Goal: Transaction & Acquisition: Purchase product/service

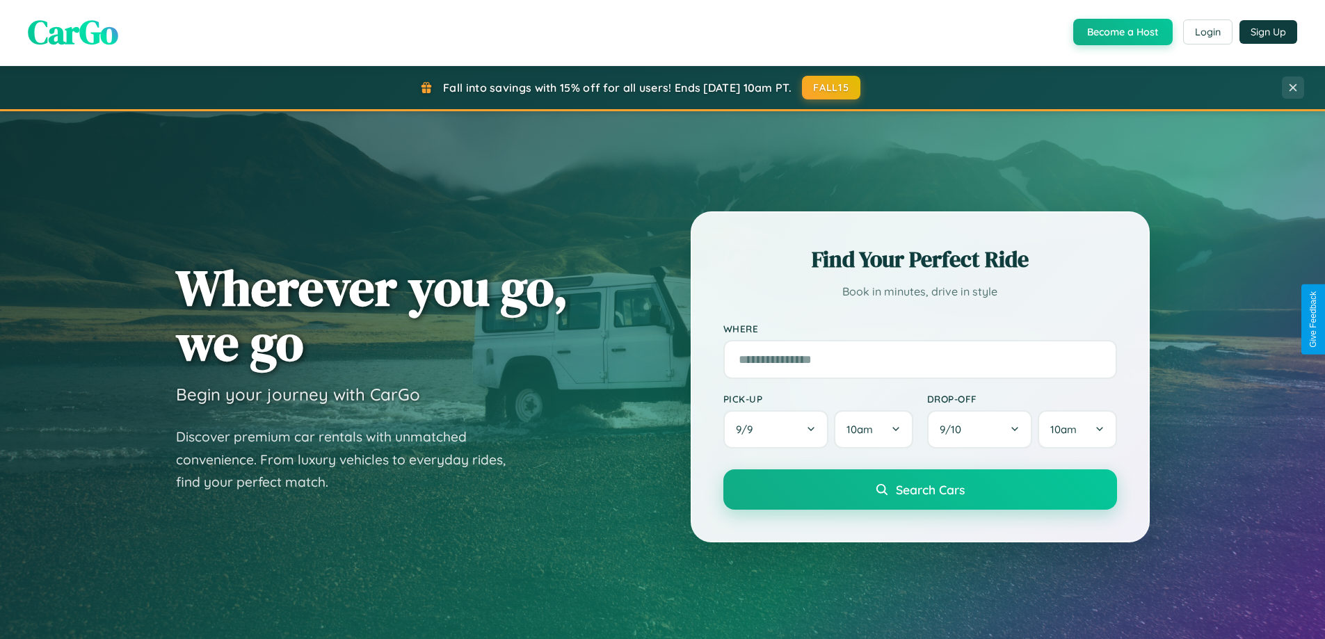
scroll to position [600, 0]
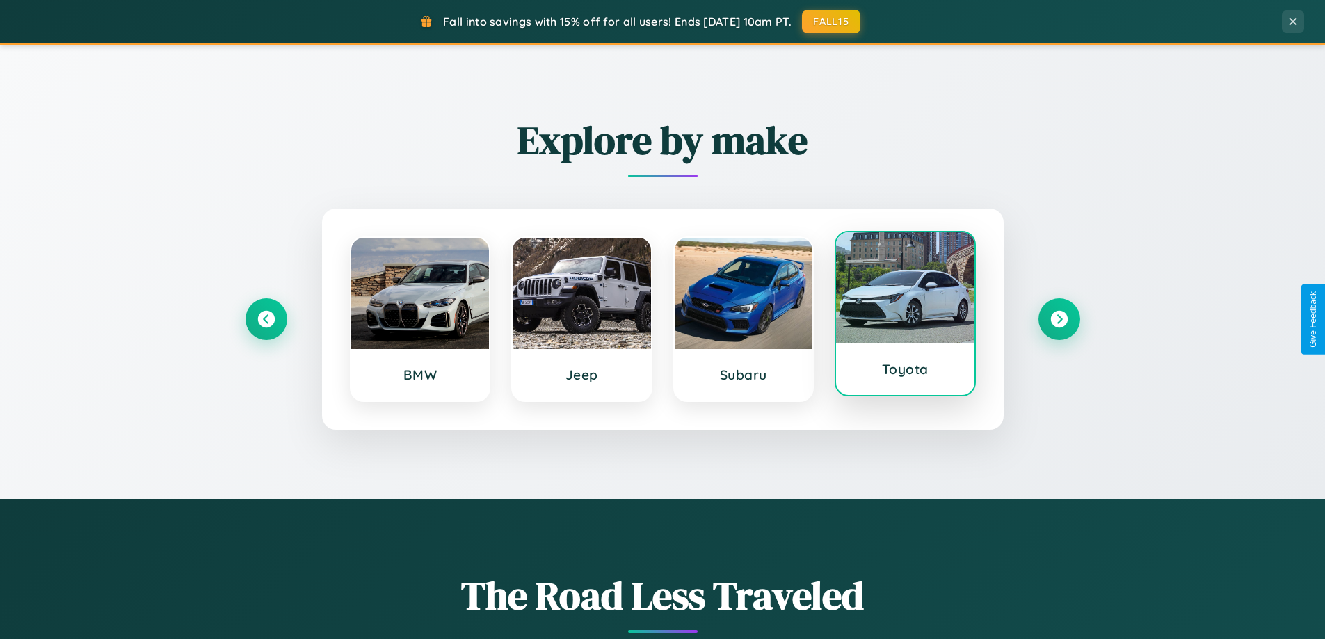
click at [905, 317] on div at bounding box center [905, 287] width 138 height 111
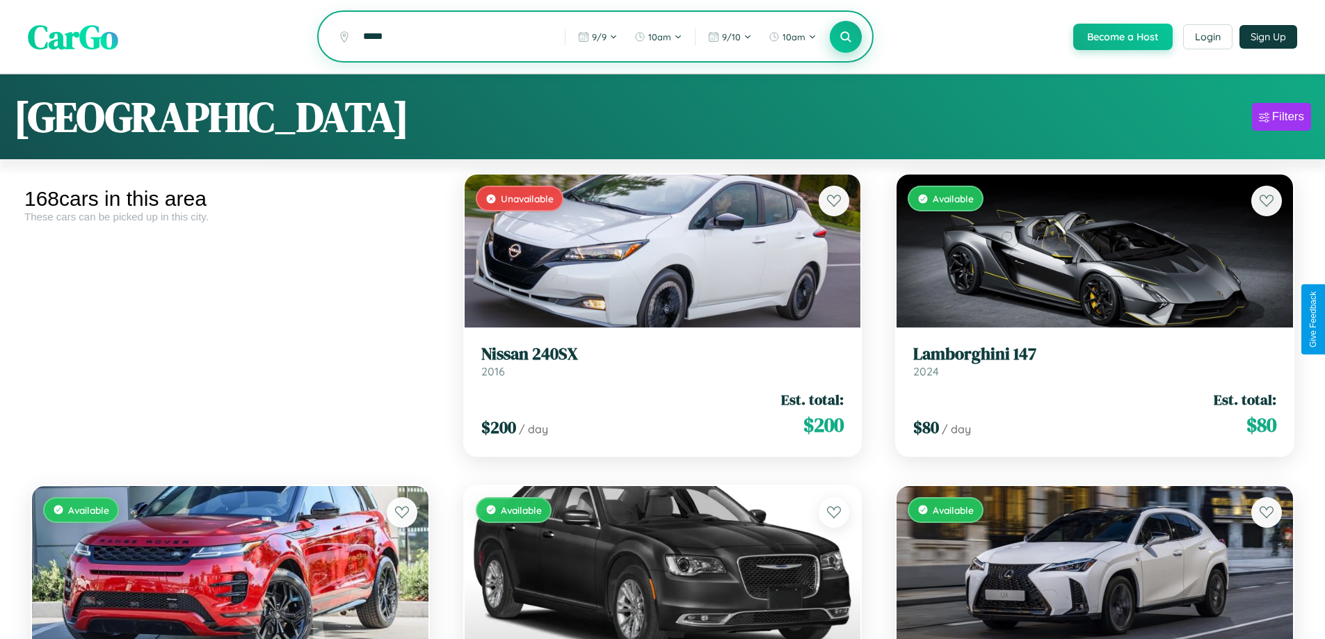
click at [845, 37] on icon at bounding box center [846, 36] width 13 height 13
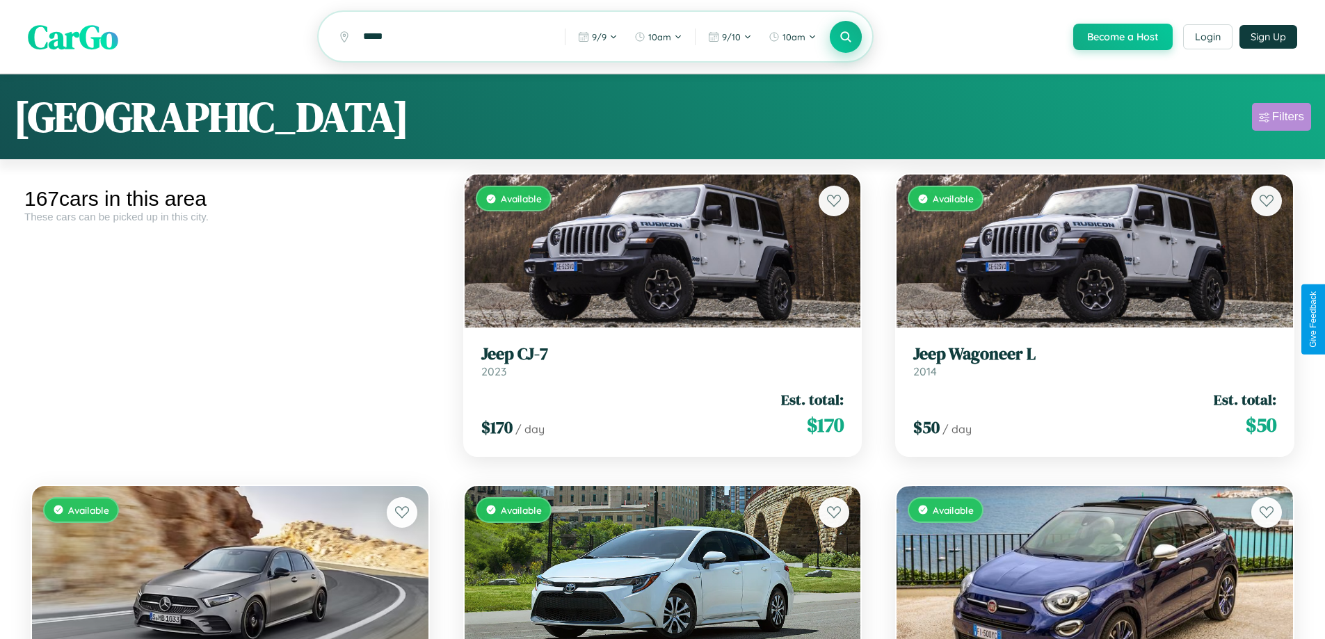
click at [1282, 119] on div "Filters" at bounding box center [1289, 117] width 32 height 14
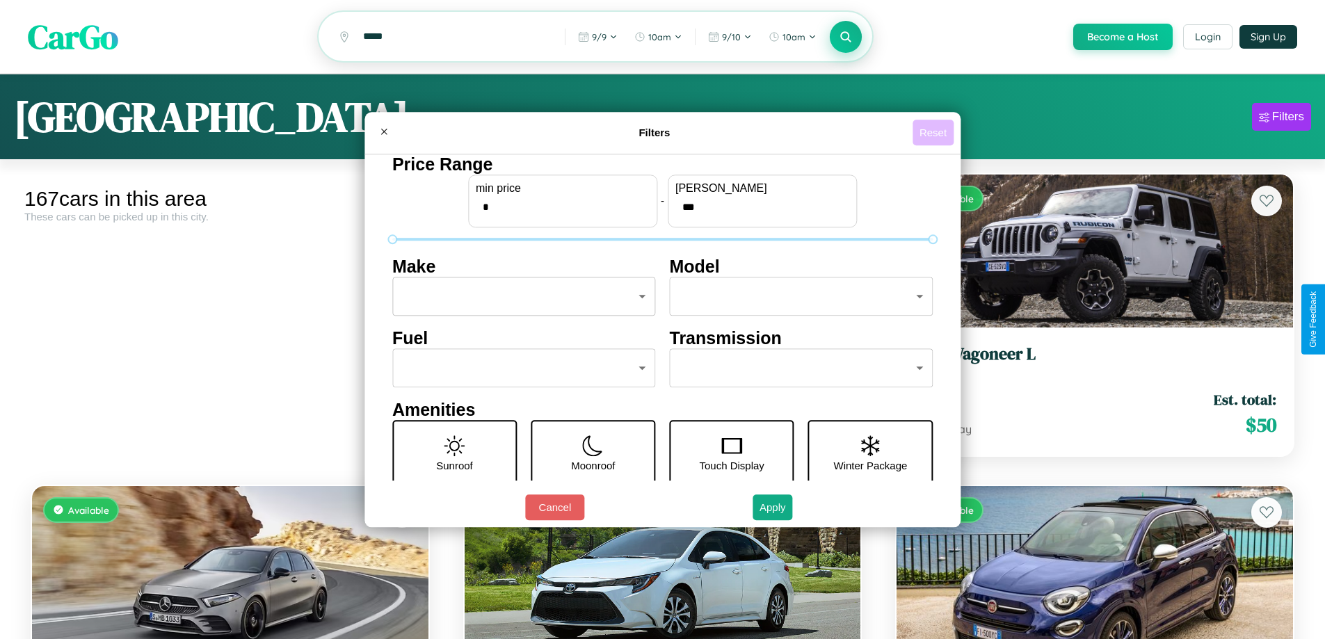
click at [935, 132] on button "Reset" at bounding box center [933, 133] width 41 height 26
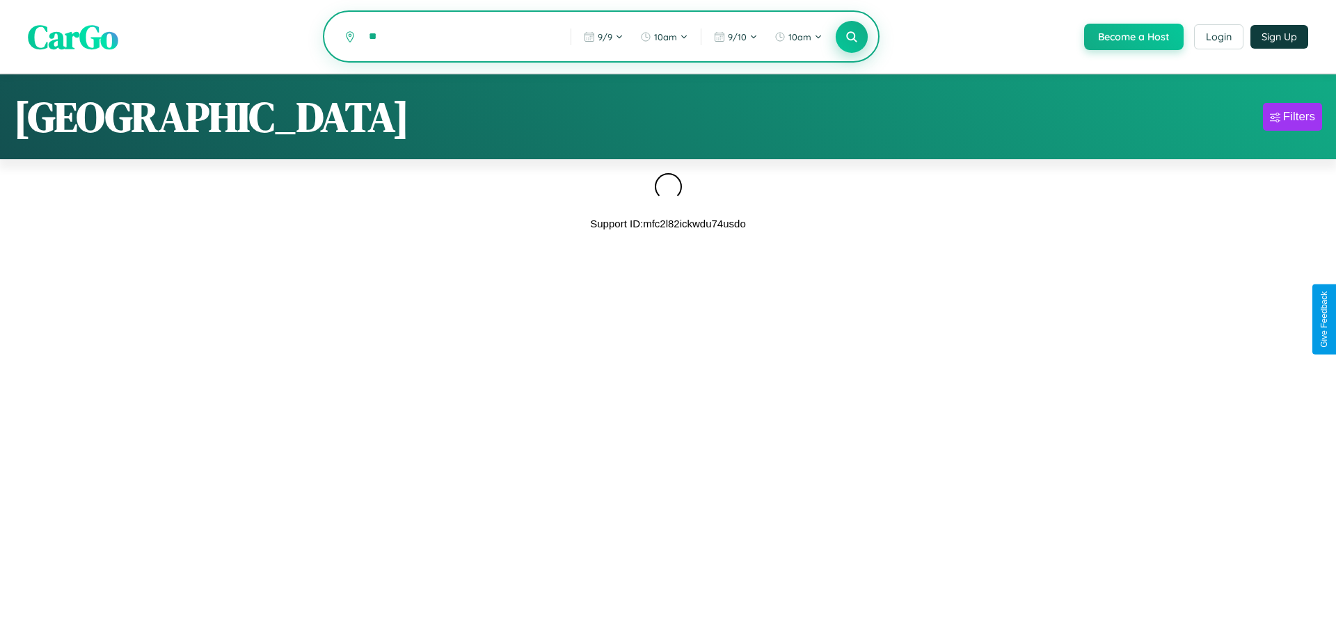
type input "*"
type input "********"
click at [850, 38] on icon at bounding box center [851, 36] width 13 height 13
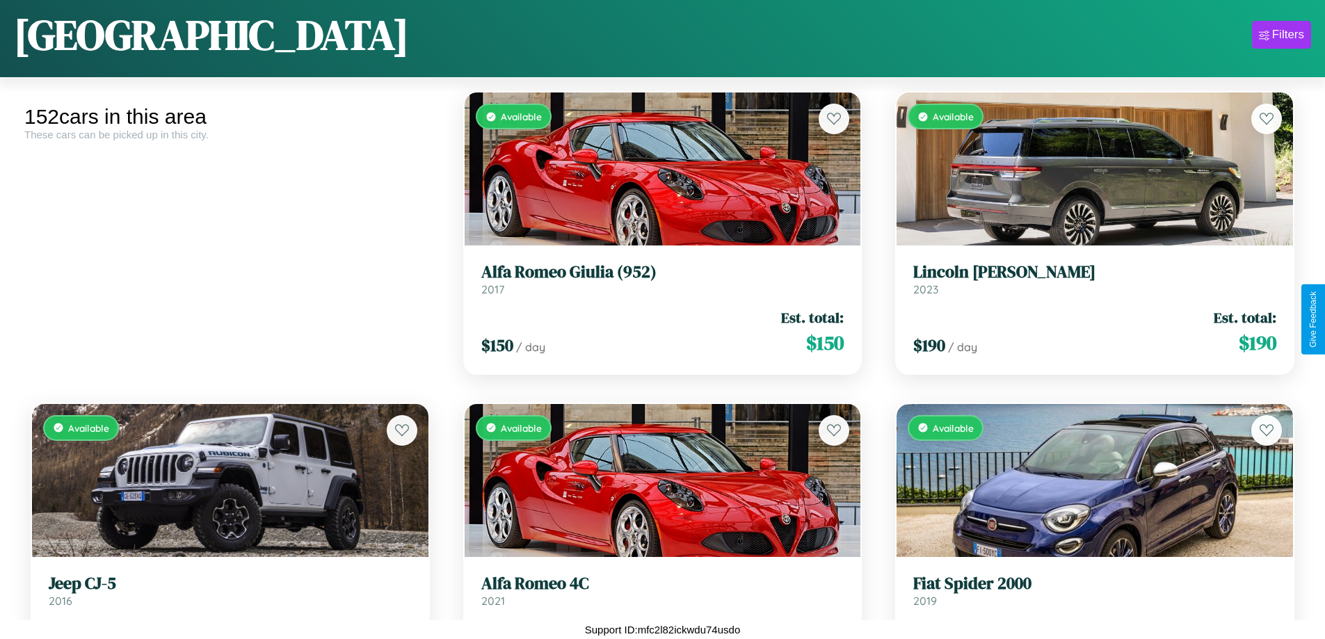
scroll to position [5492, 0]
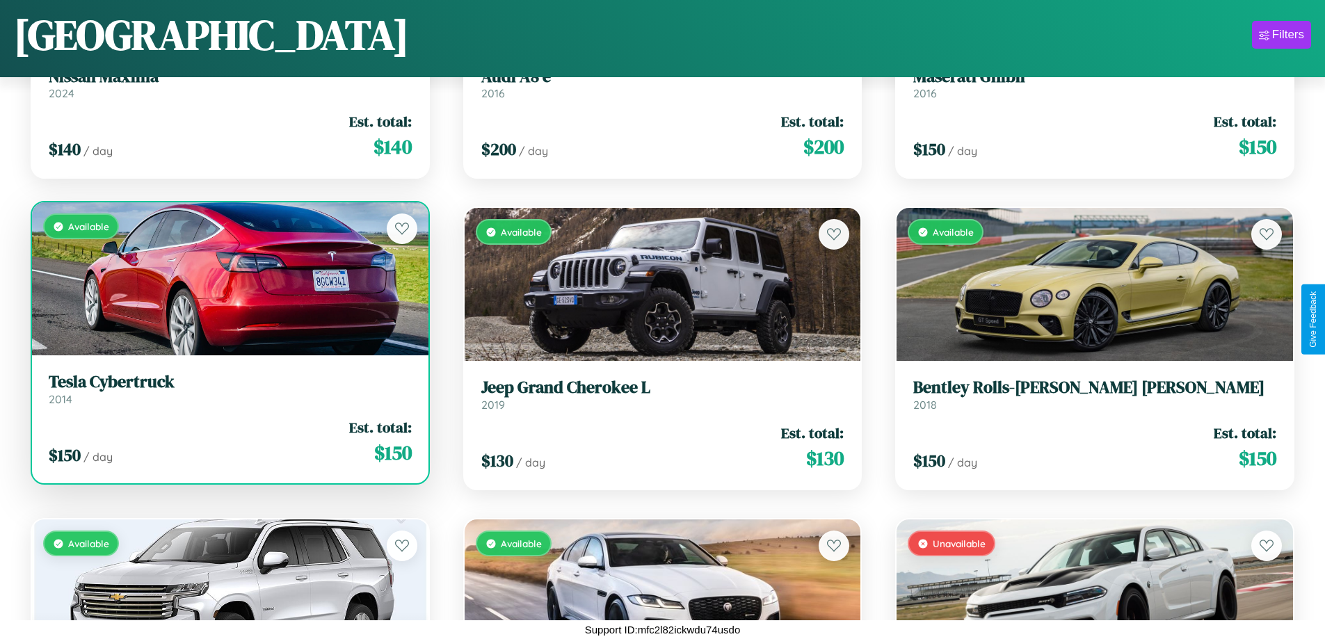
click at [228, 390] on h3 "Tesla Cybertruck" at bounding box center [230, 382] width 363 height 20
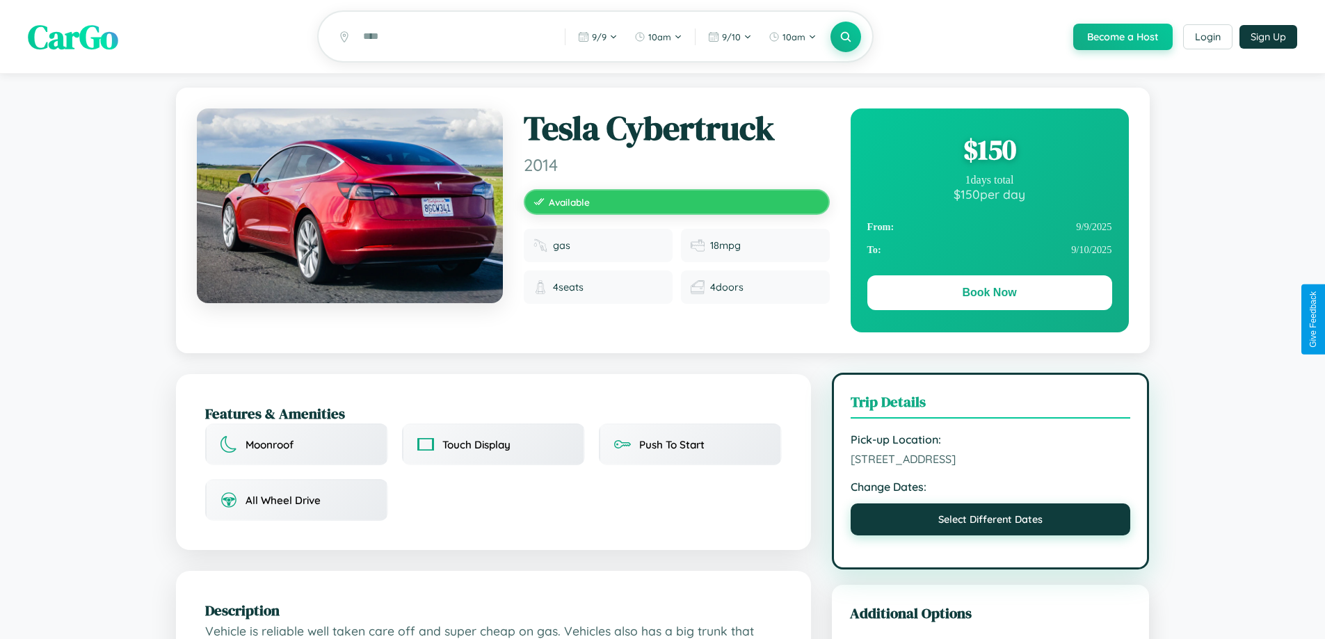
click at [991, 523] on button "Select Different Dates" at bounding box center [991, 520] width 280 height 32
select select "*"
select select "****"
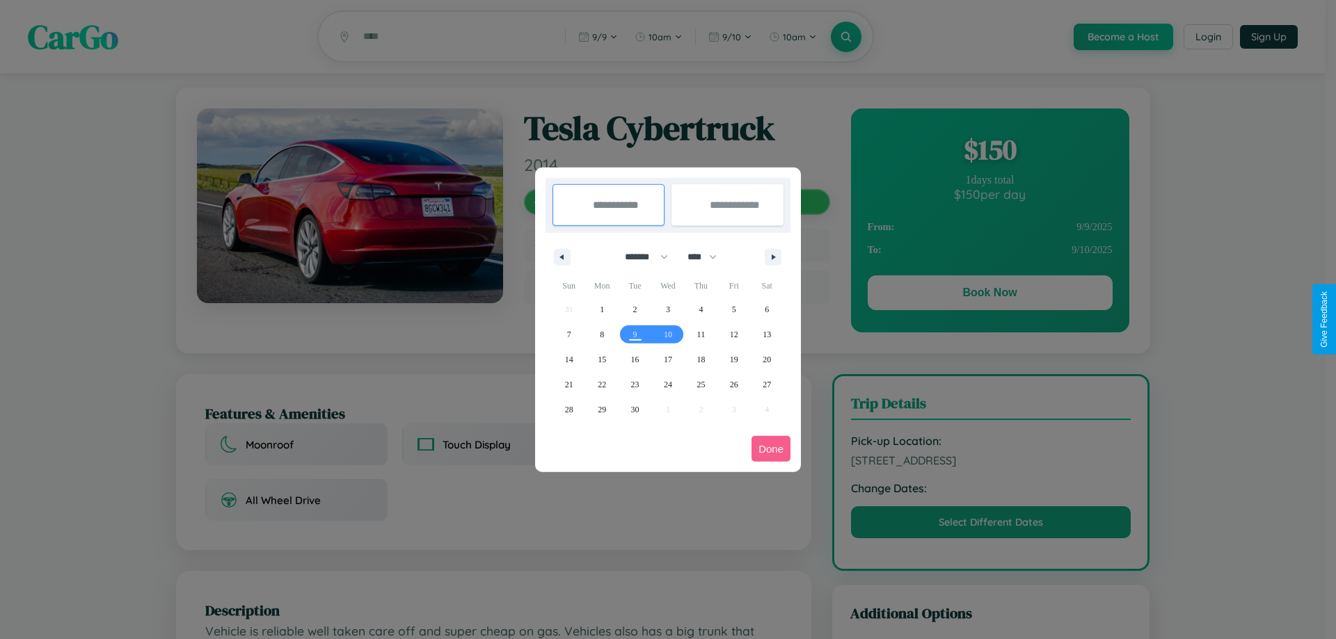
drag, startPoint x: 640, startPoint y: 257, endPoint x: 668, endPoint y: 279, distance: 35.6
click at [640, 257] on select "******* ******** ***** ***** *** **** **** ****** ********* ******* ******** **…" at bounding box center [643, 257] width 59 height 23
select select "*"
click at [708, 257] on select "**** **** **** **** **** **** **** **** **** **** **** **** **** **** **** ****…" at bounding box center [701, 257] width 42 height 23
select select "****"
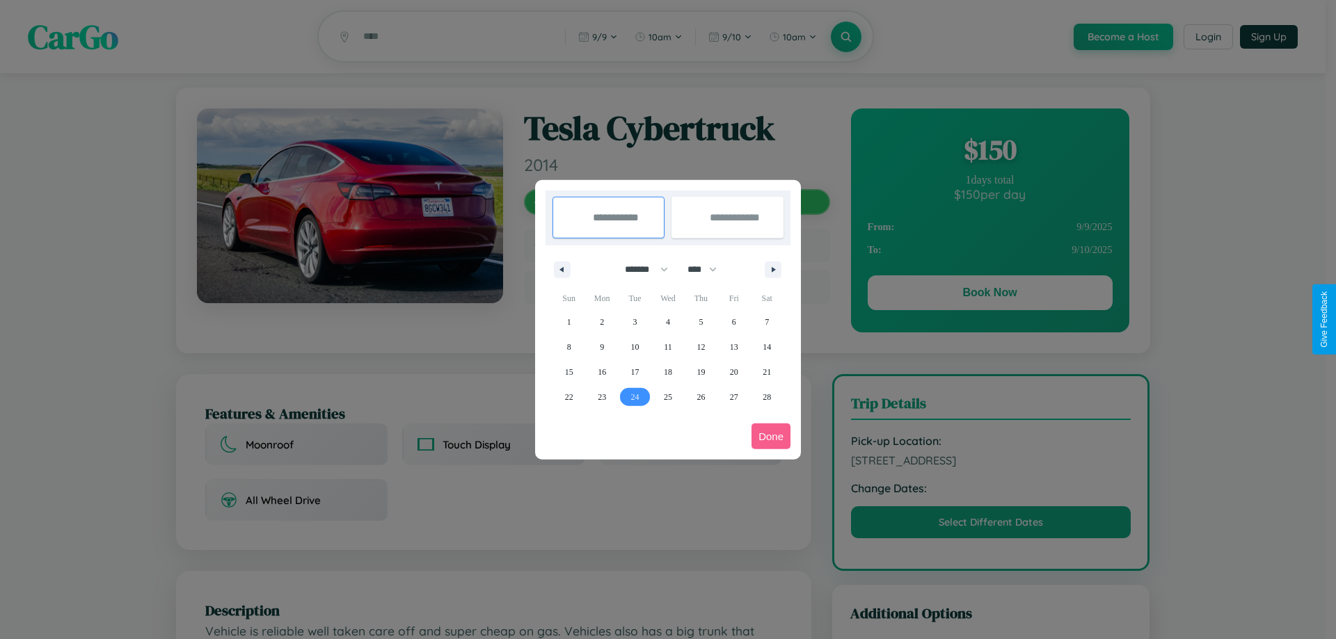
click at [635, 397] on span "24" at bounding box center [635, 397] width 8 height 25
type input "**********"
click at [773, 269] on icon "button" at bounding box center [775, 270] width 7 height 6
select select "*"
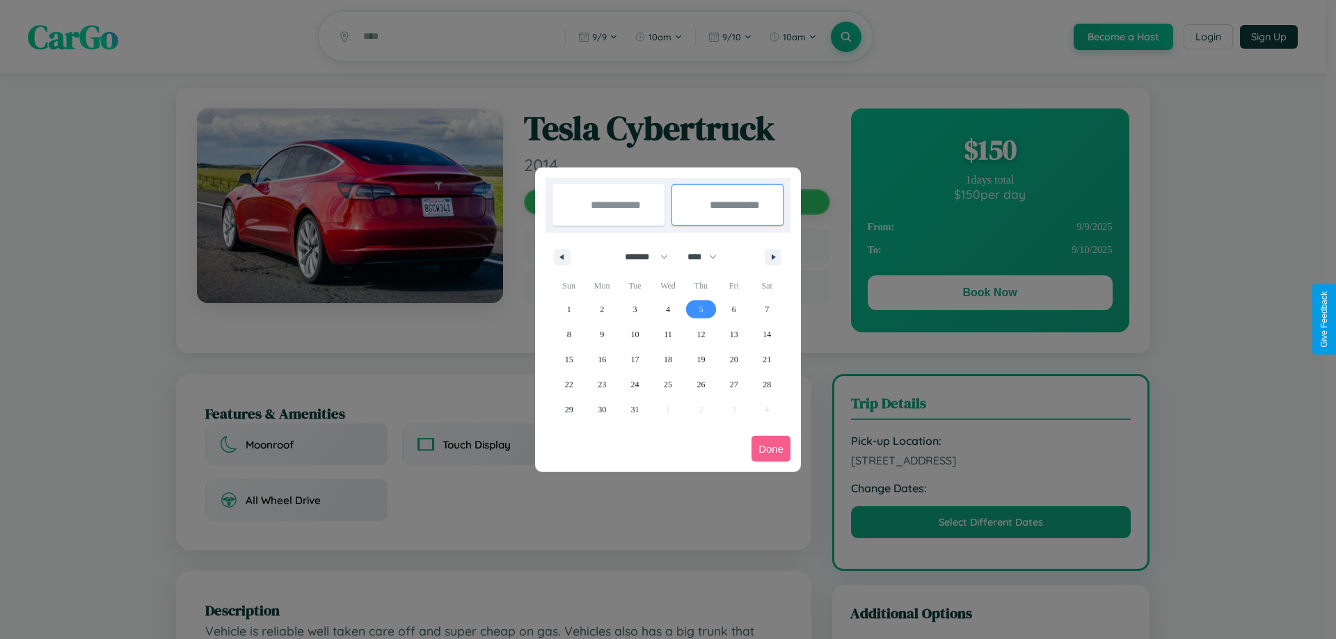
click at [701, 309] on span "5" at bounding box center [701, 309] width 4 height 25
type input "**********"
select select "*"
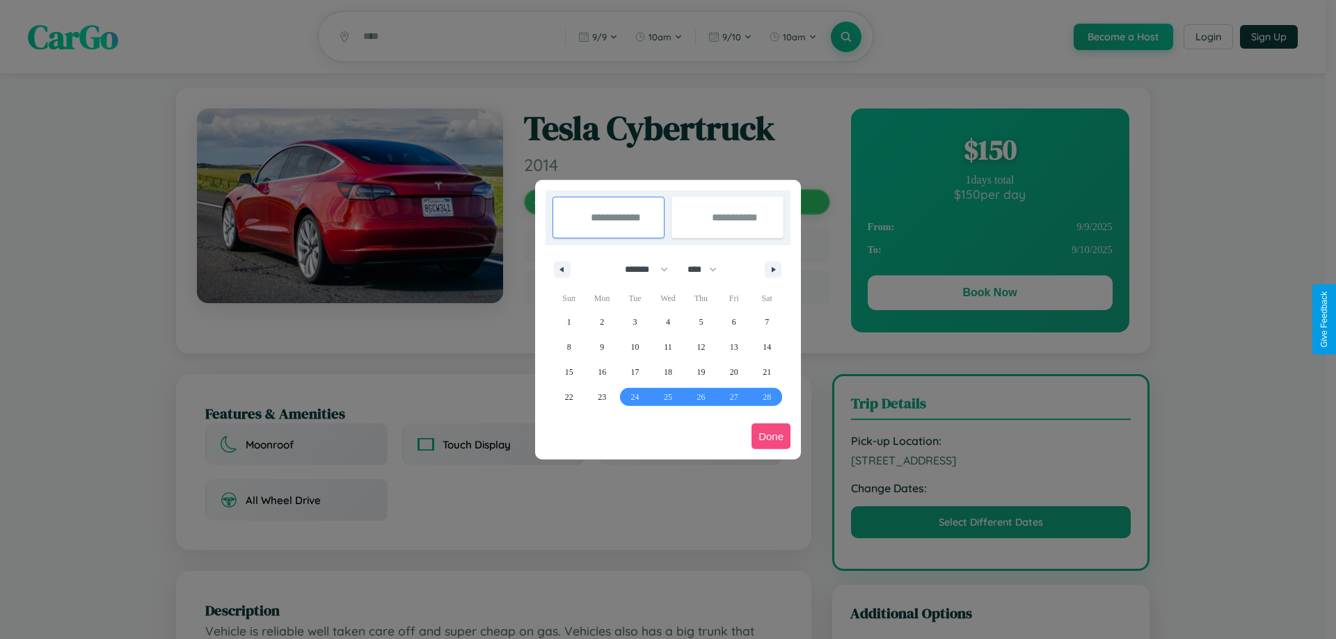
click at [771, 436] on button "Done" at bounding box center [770, 437] width 39 height 26
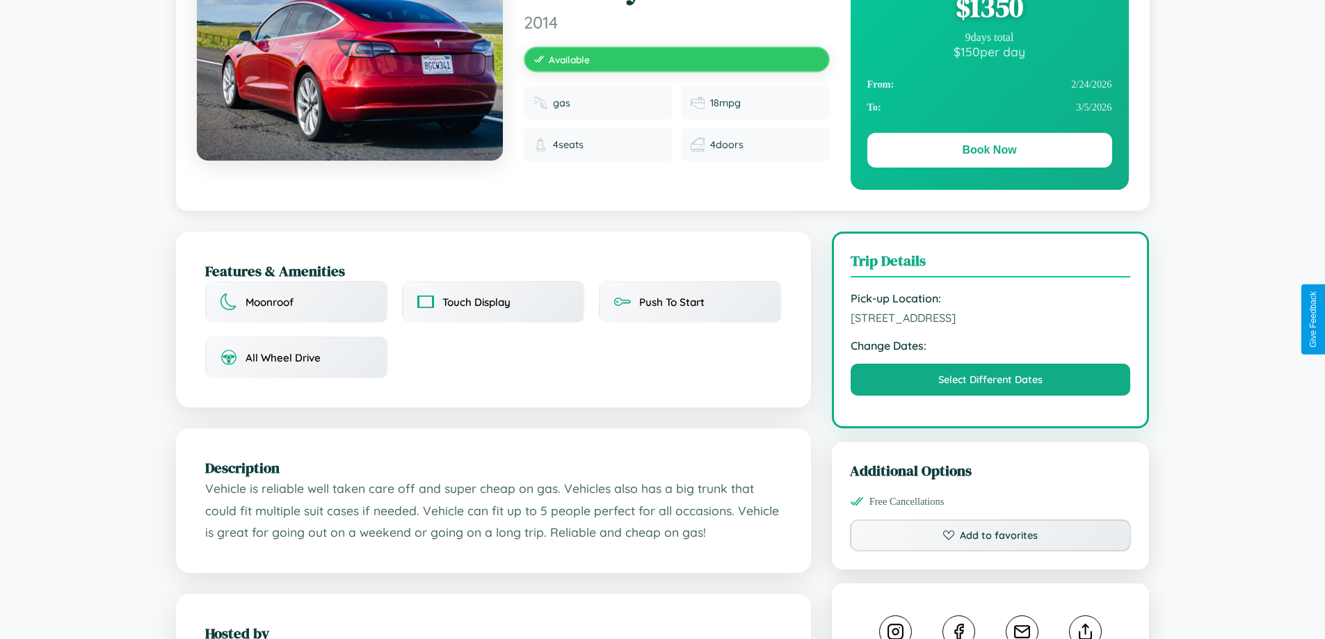
scroll to position [143, 0]
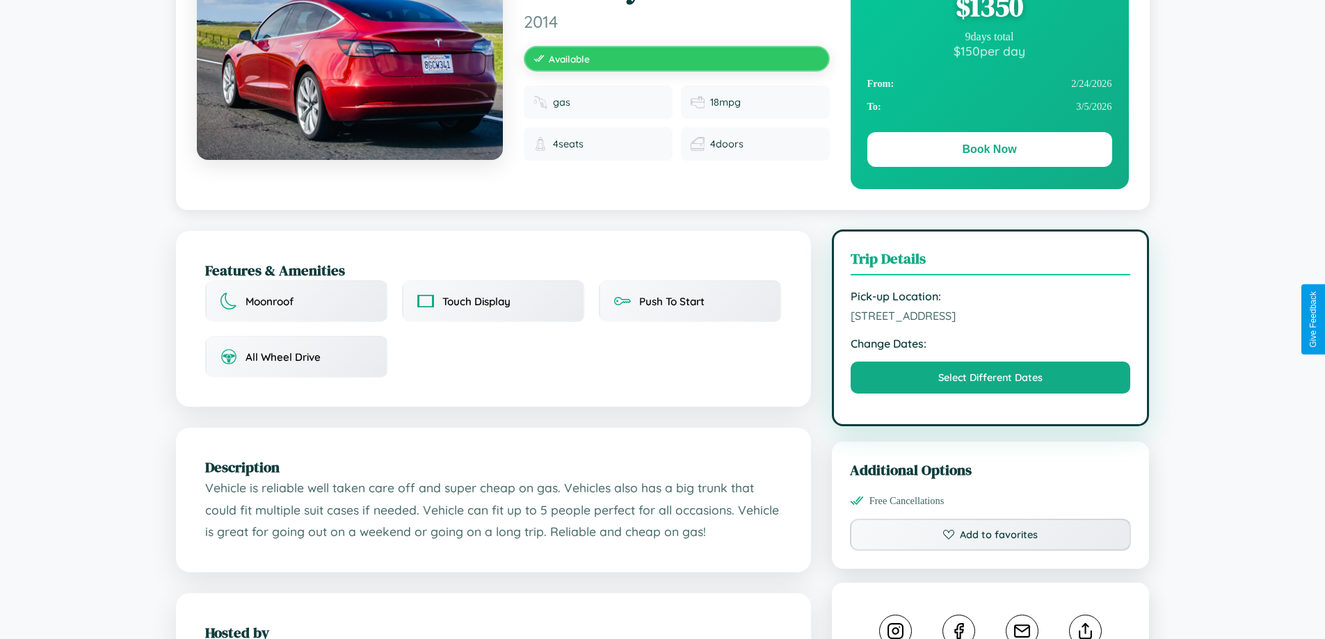
click at [991, 318] on span "7725 Elm Street Yokohama 99168 Japan" at bounding box center [991, 316] width 280 height 14
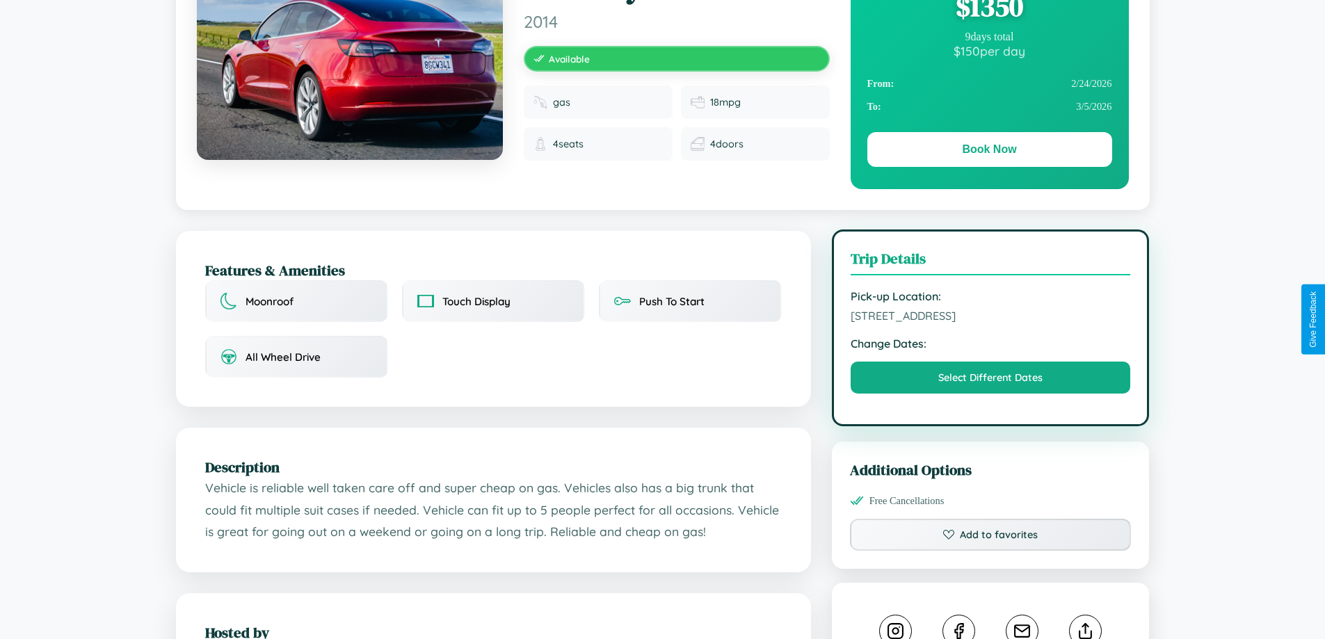
click at [991, 318] on span "7725 Elm Street Yokohama 99168 Japan" at bounding box center [991, 316] width 280 height 14
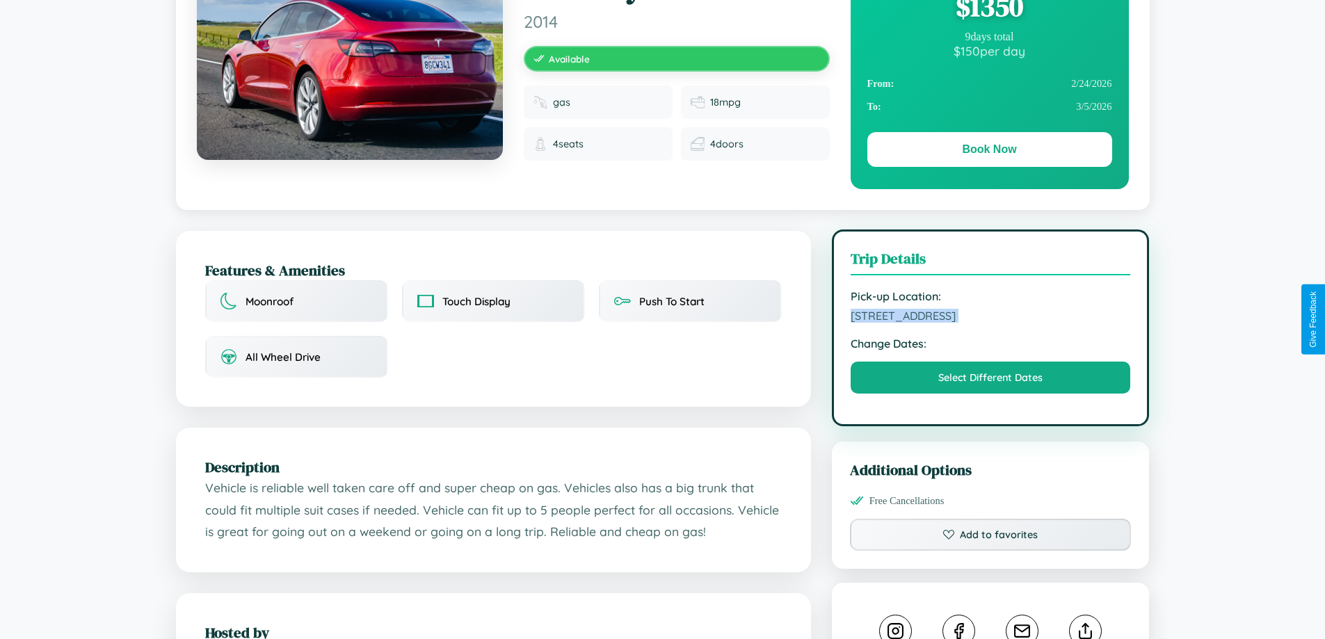
click at [991, 318] on span "7725 Elm Street Yokohama 99168 Japan" at bounding box center [991, 316] width 280 height 14
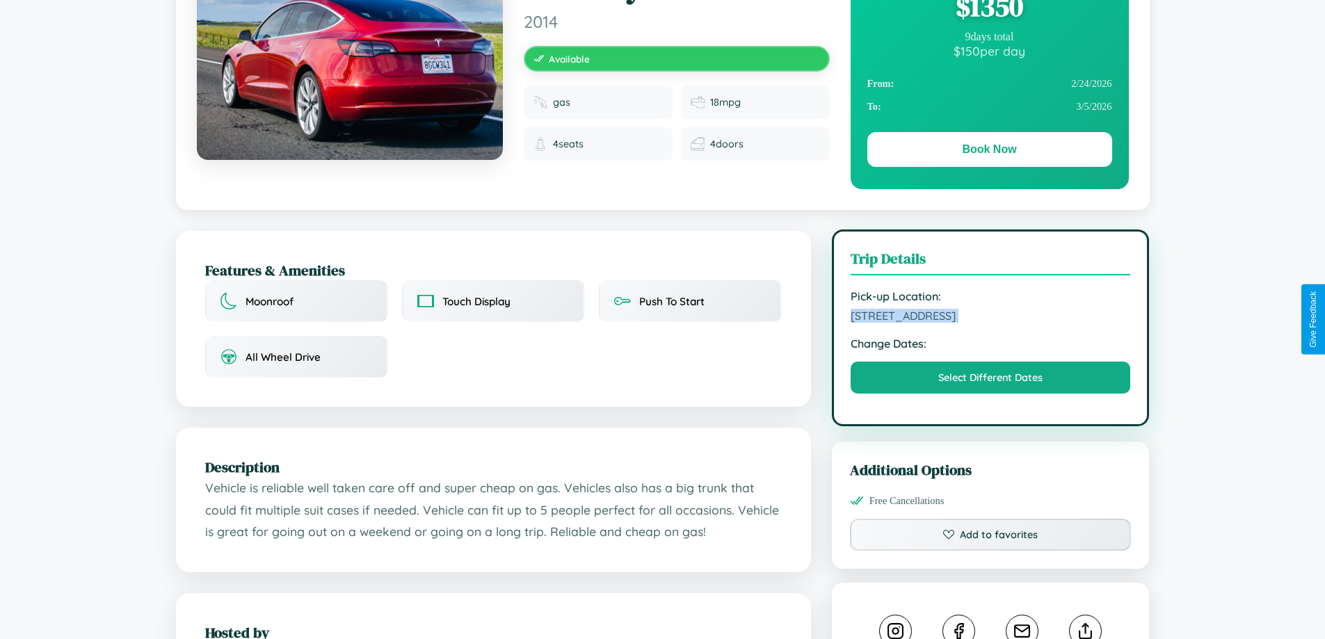
click at [991, 318] on span "7725 Elm Street Yokohama 99168 Japan" at bounding box center [991, 316] width 280 height 14
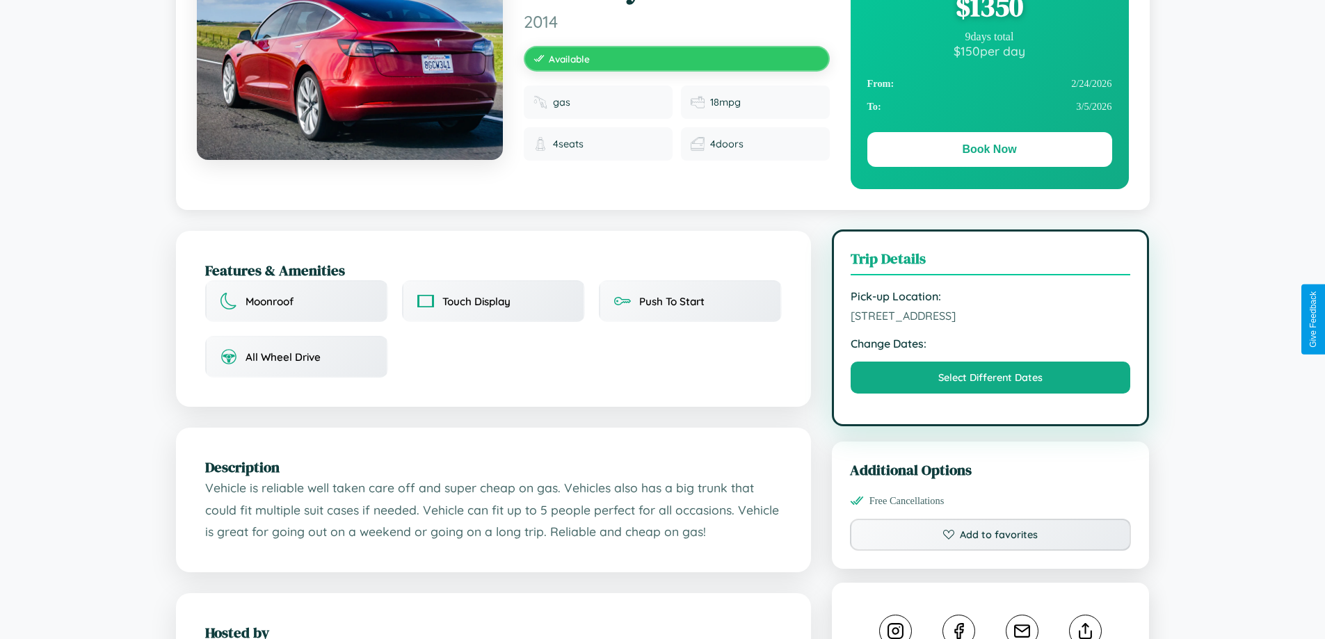
click at [991, 318] on span "7725 Elm Street Yokohama 99168 Japan" at bounding box center [991, 316] width 280 height 14
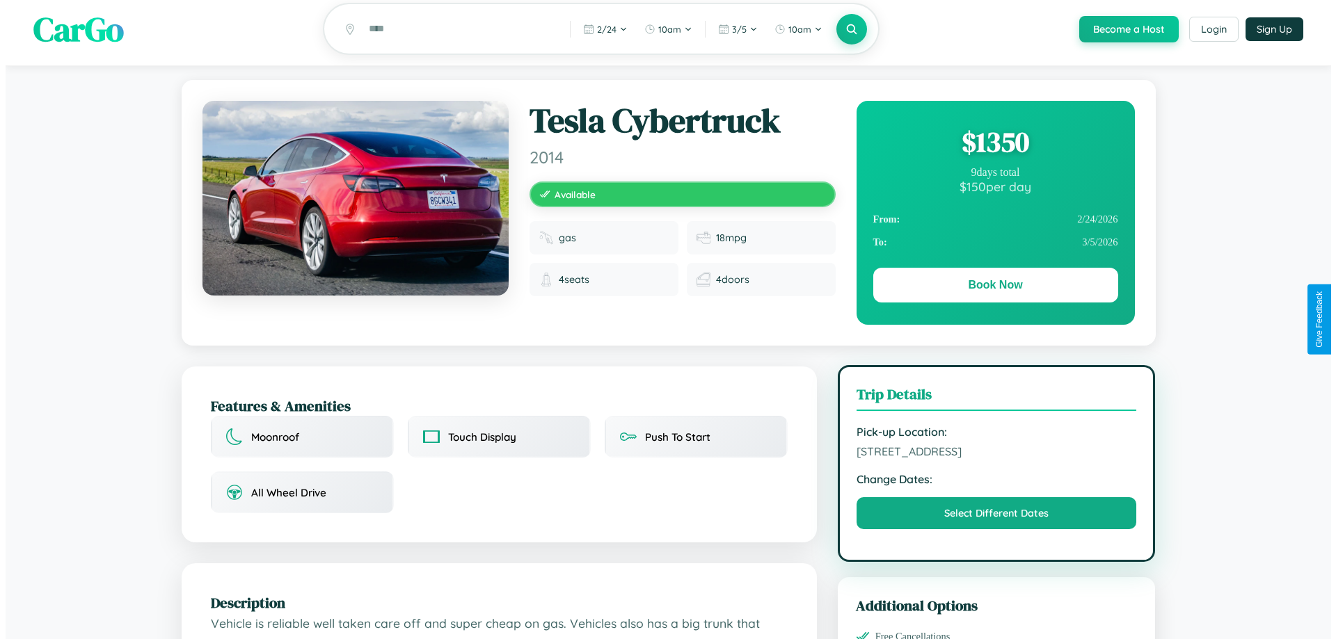
scroll to position [0, 0]
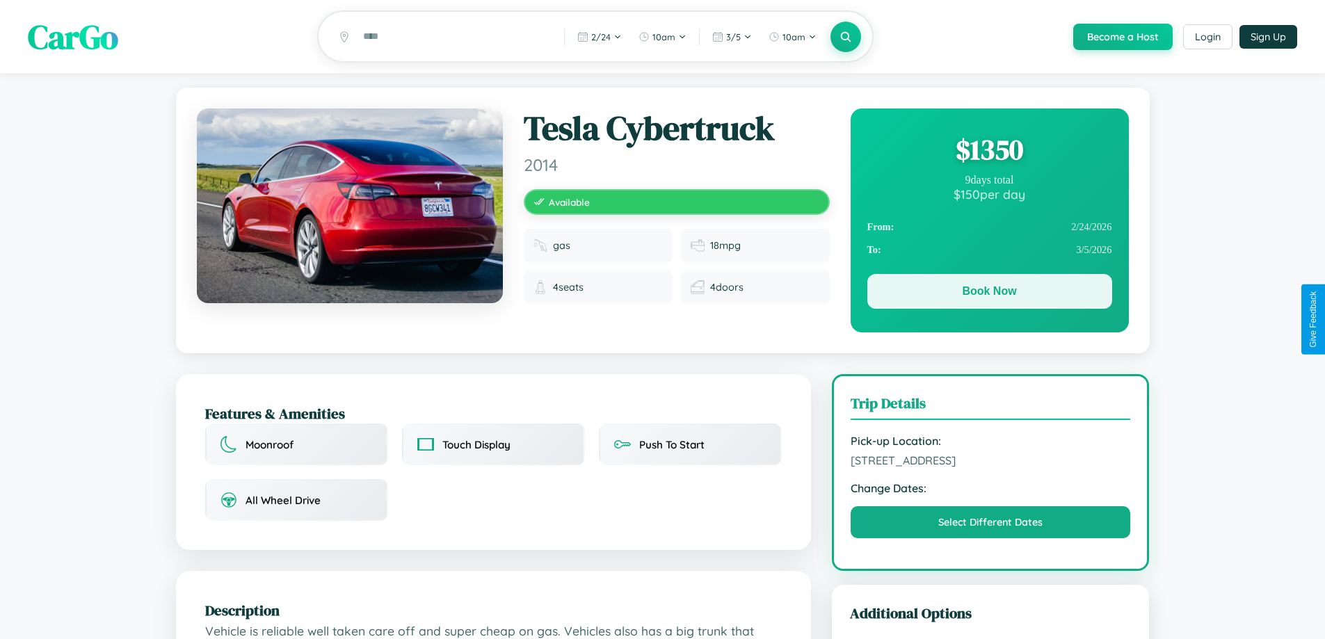
click at [989, 294] on button "Book Now" at bounding box center [990, 291] width 245 height 35
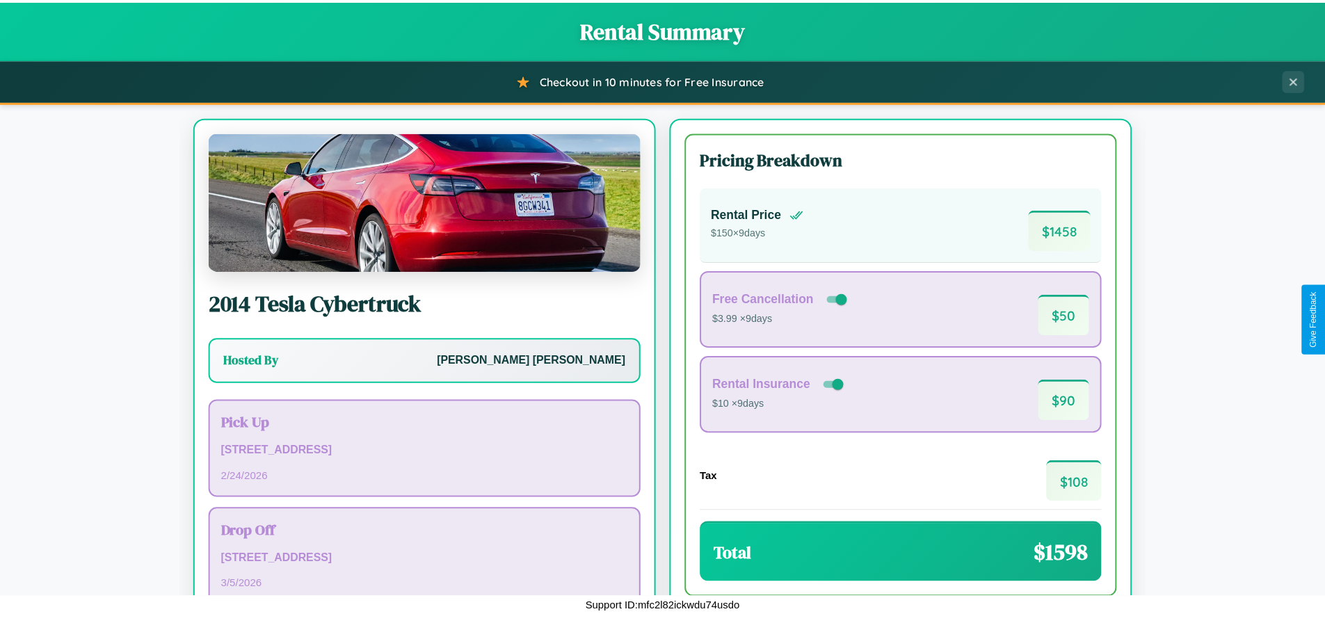
scroll to position [95, 0]
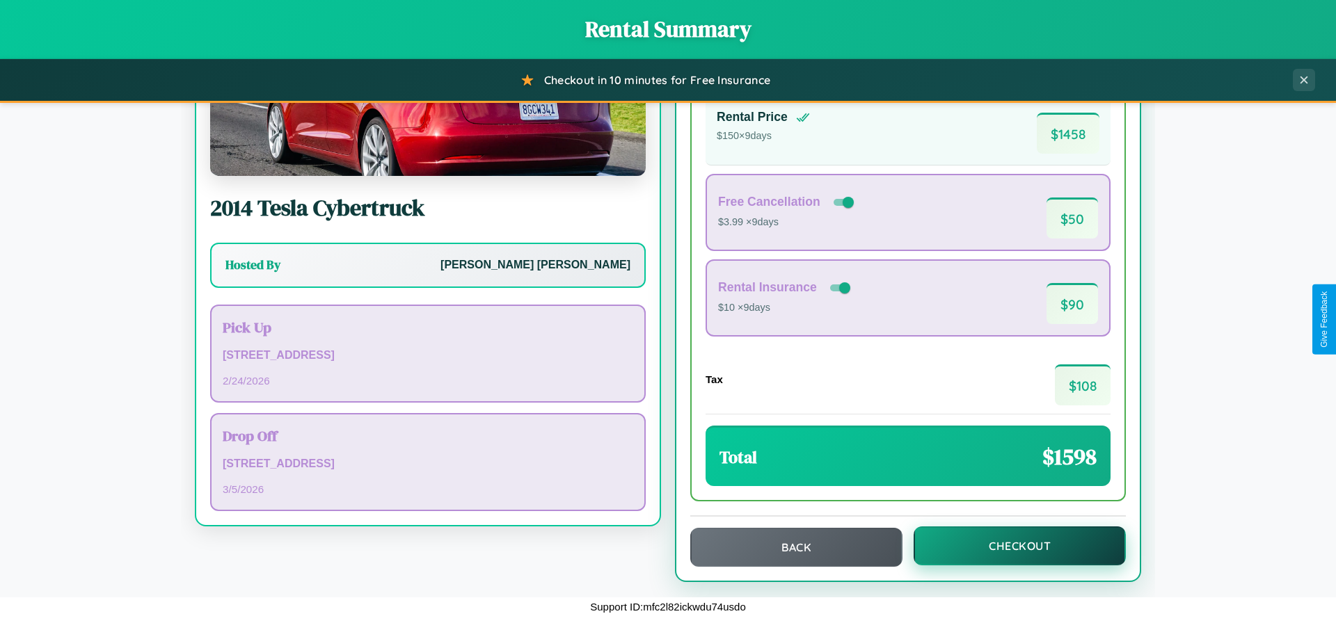
click at [1010, 546] on button "Checkout" at bounding box center [1020, 546] width 212 height 39
